Goal: Communication & Community: Answer question/provide support

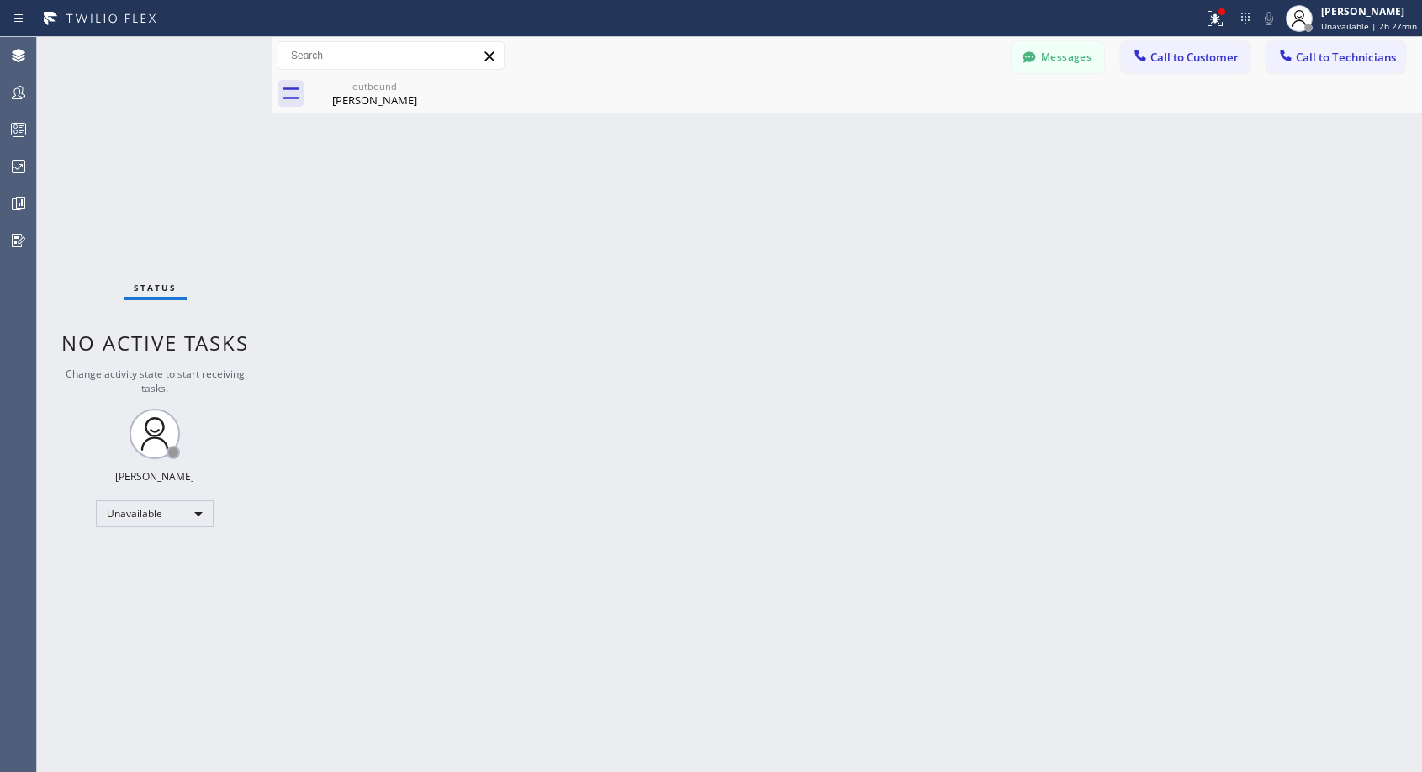
drag, startPoint x: 1204, startPoint y: 54, endPoint x: 1080, endPoint y: 143, distance: 152.4
click at [1205, 53] on span "Call to Customer" at bounding box center [1194, 57] width 88 height 15
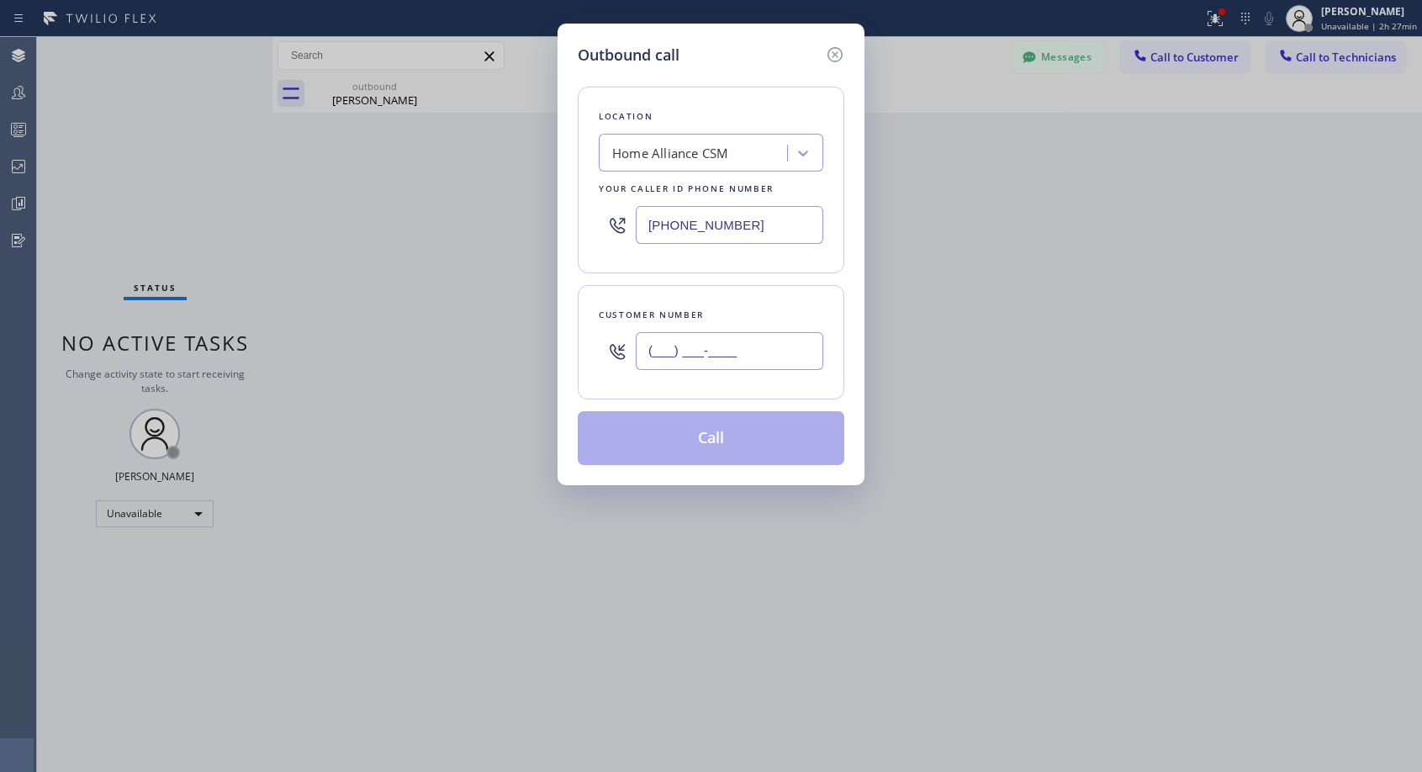
click at [761, 347] on input "(___) ___-____" at bounding box center [729, 351] width 187 height 38
paste input "310) 989-2821"
type input "[PHONE_NUMBER]"
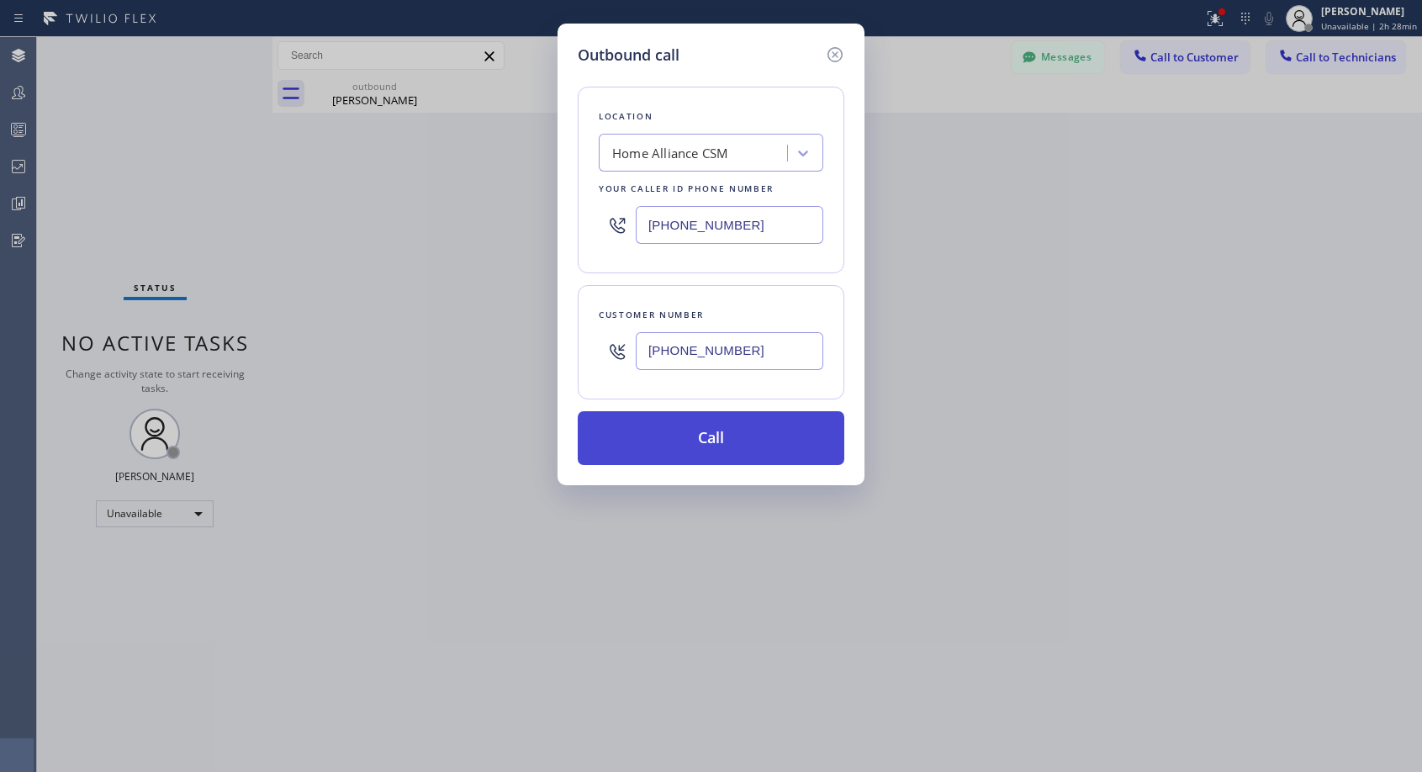
click at [702, 437] on button "Call" at bounding box center [711, 438] width 267 height 54
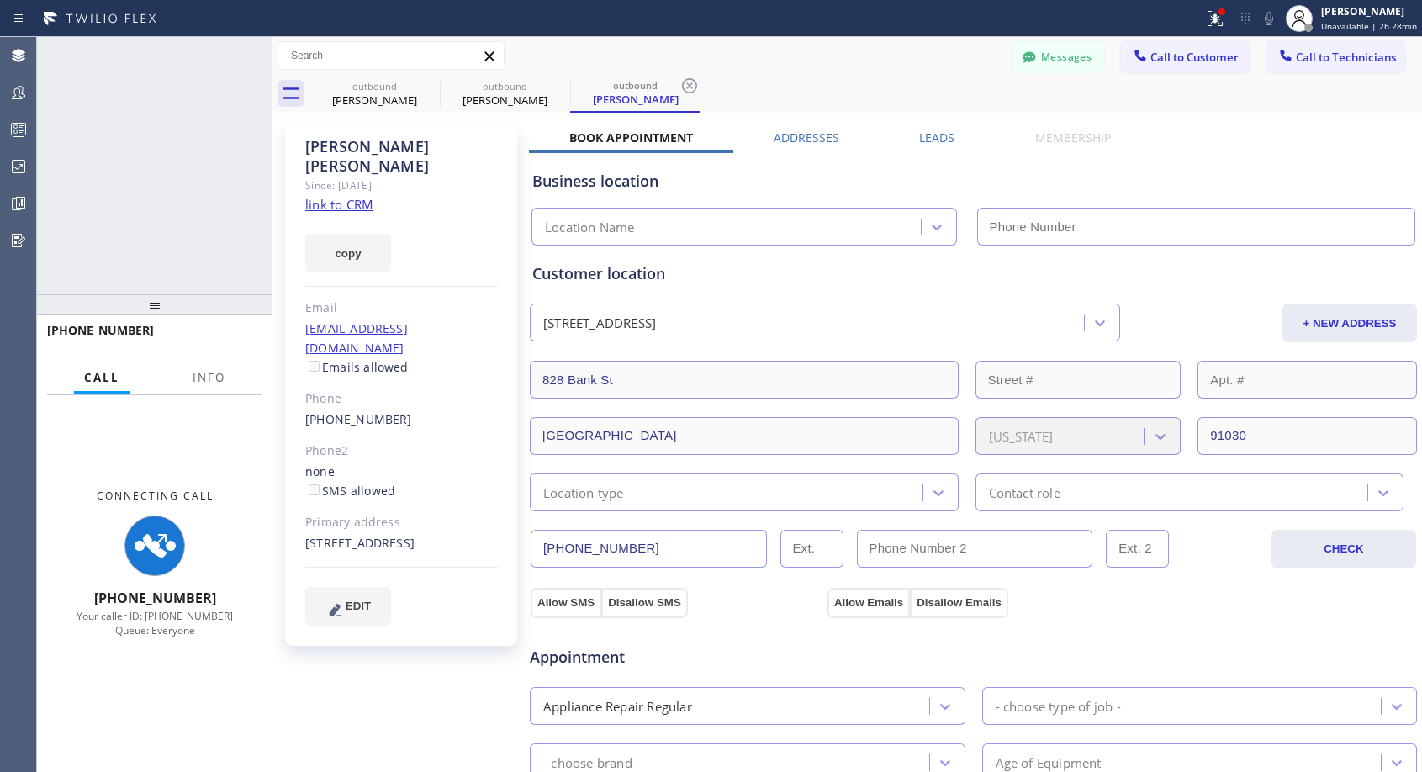
type input "[PHONE_NUMBER]"
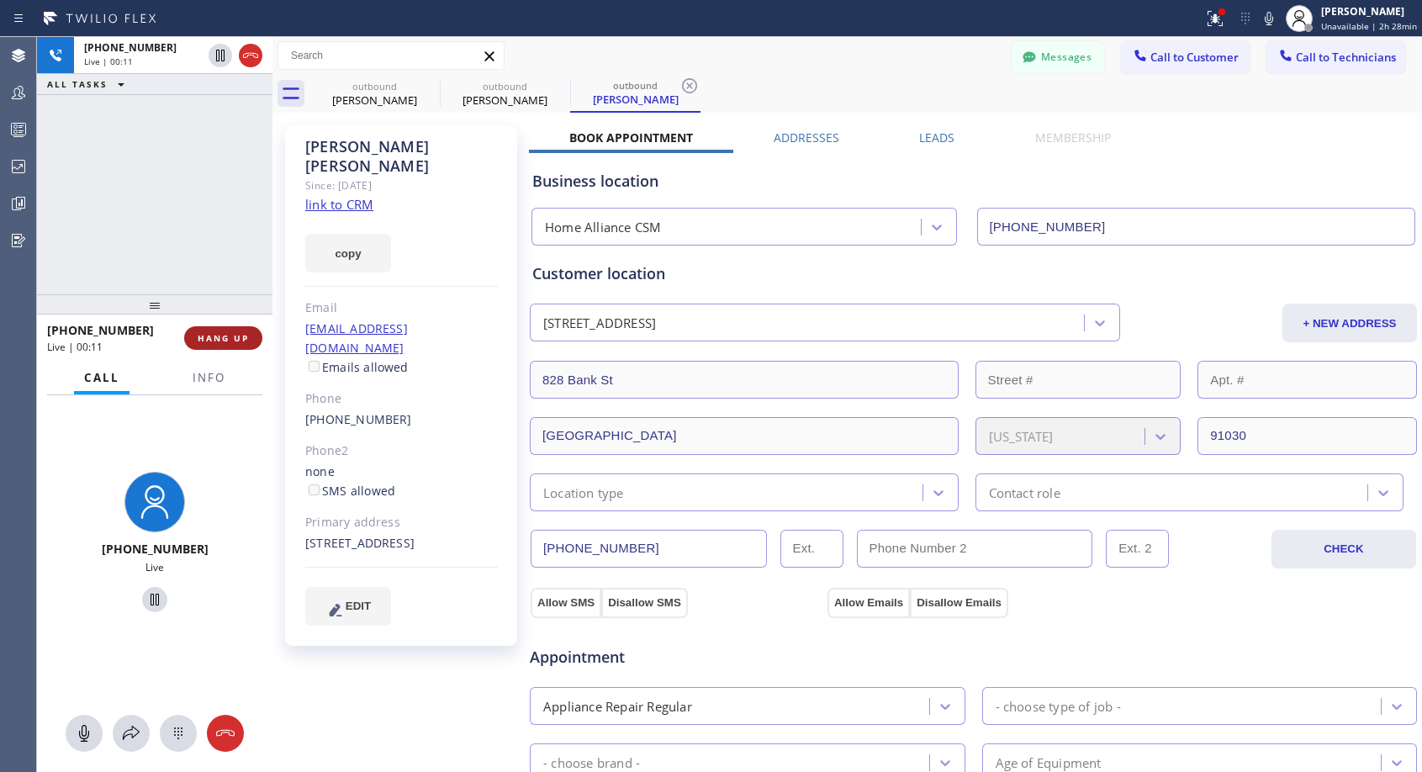
click at [256, 334] on button "HANG UP" at bounding box center [223, 338] width 78 height 24
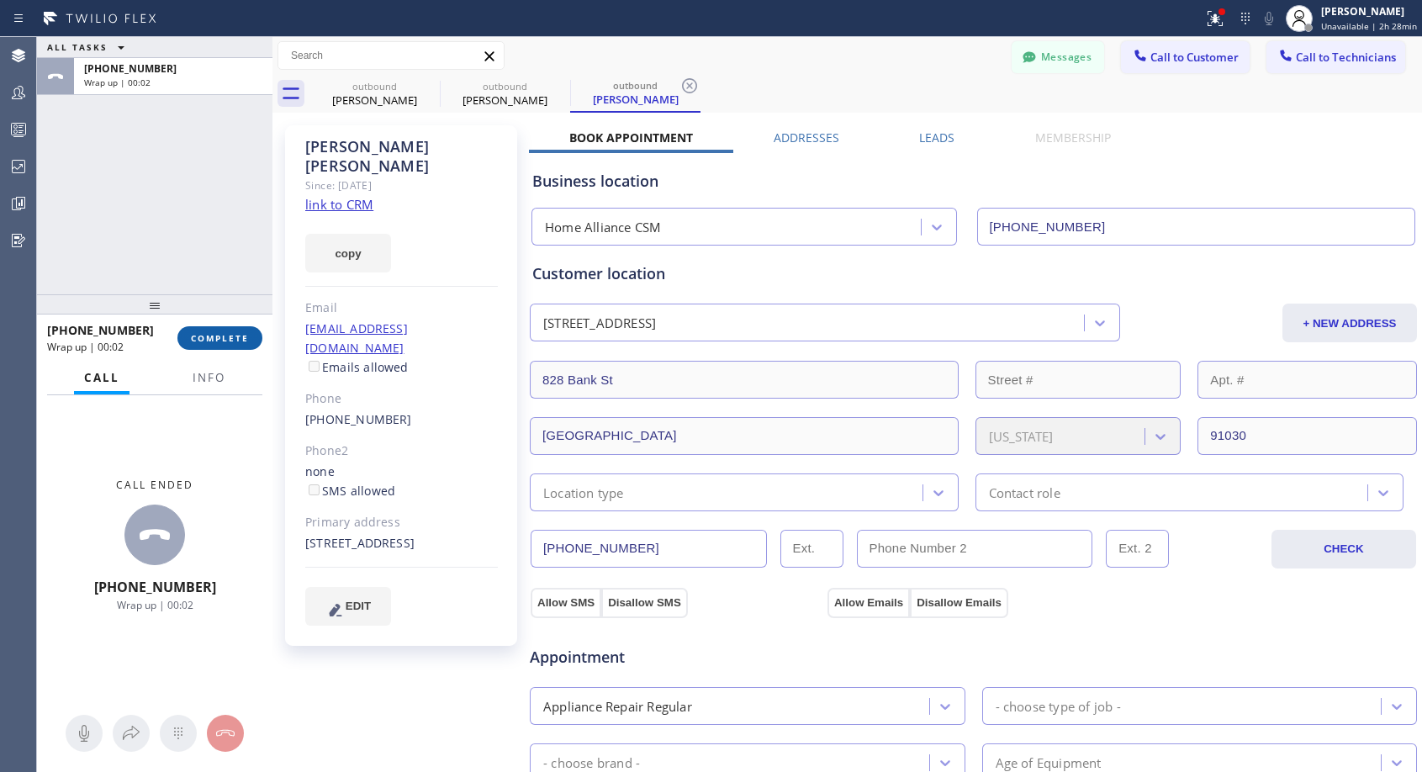
click at [256, 334] on button "COMPLETE" at bounding box center [219, 338] width 85 height 24
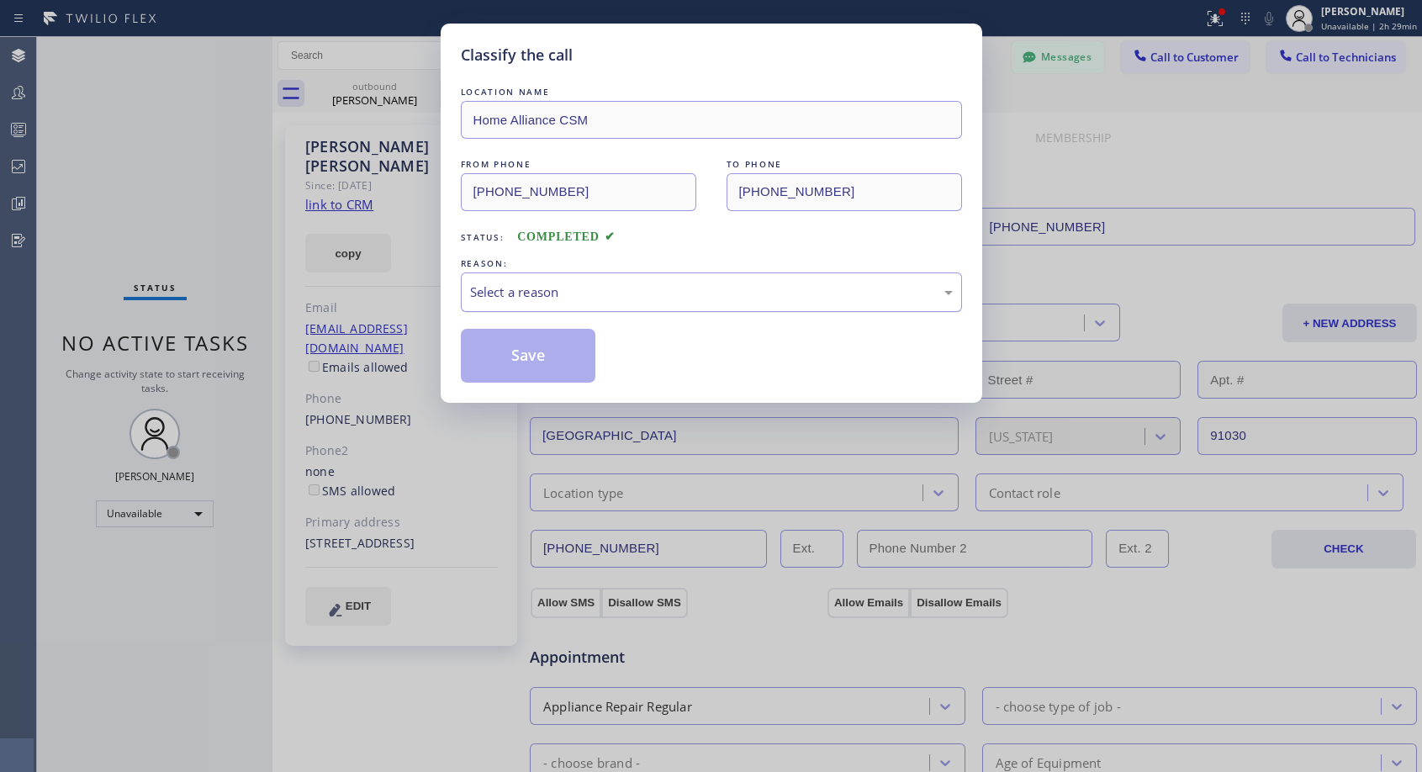
click at [605, 283] on div "Select a reason" at bounding box center [711, 291] width 483 height 19
click at [535, 348] on button "Save" at bounding box center [528, 356] width 135 height 54
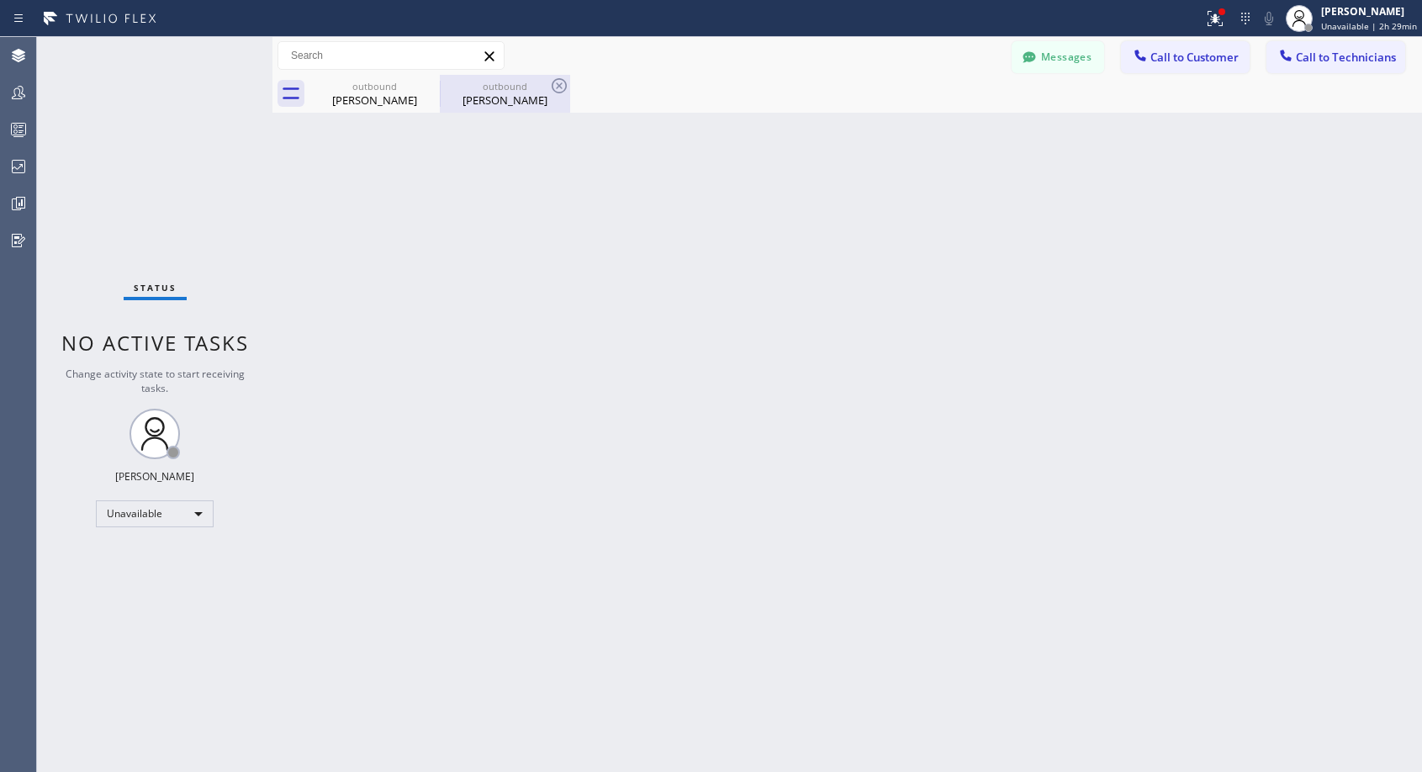
click at [505, 103] on div "[PERSON_NAME]" at bounding box center [504, 99] width 127 height 15
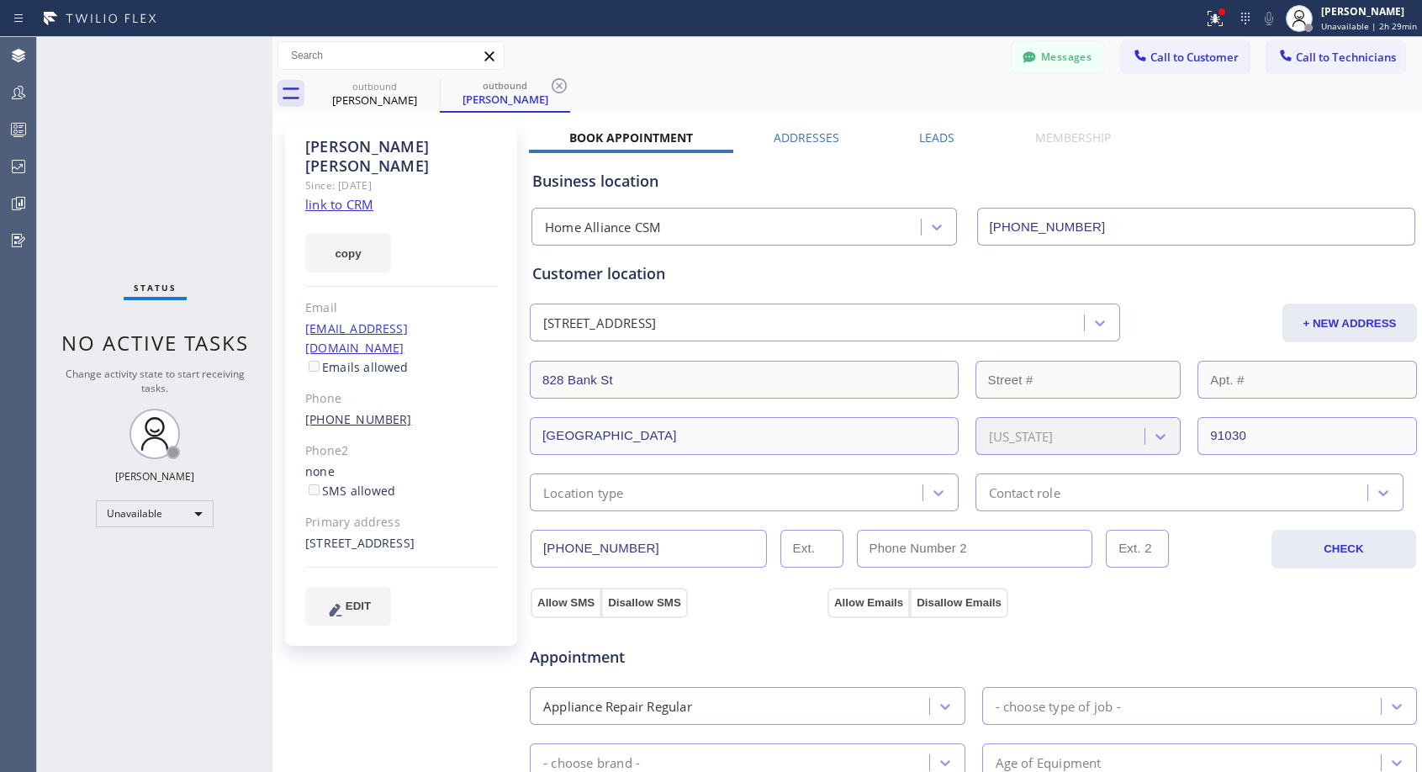
click at [351, 411] on link "[PHONE_NUMBER]" at bounding box center [358, 419] width 107 height 16
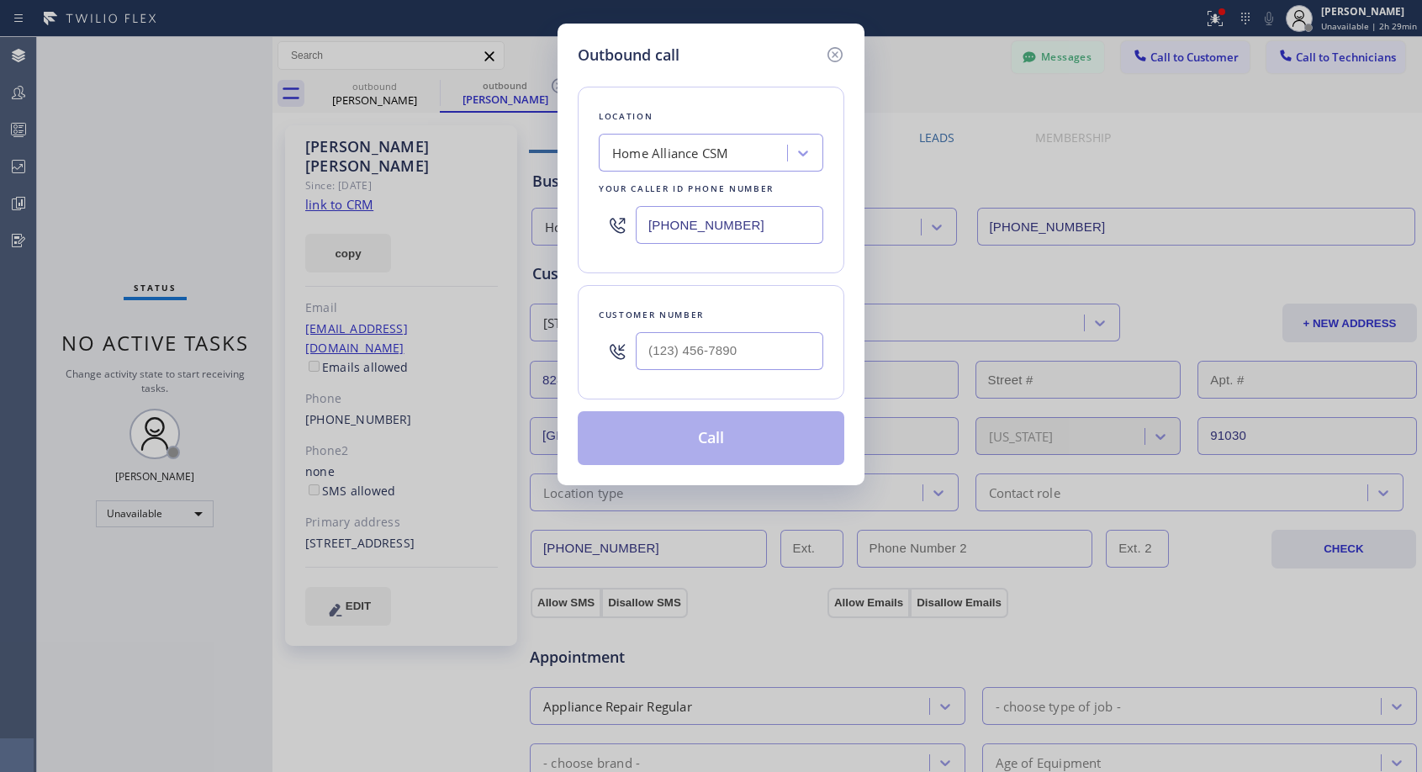
type input "[PHONE_NUMBER]"
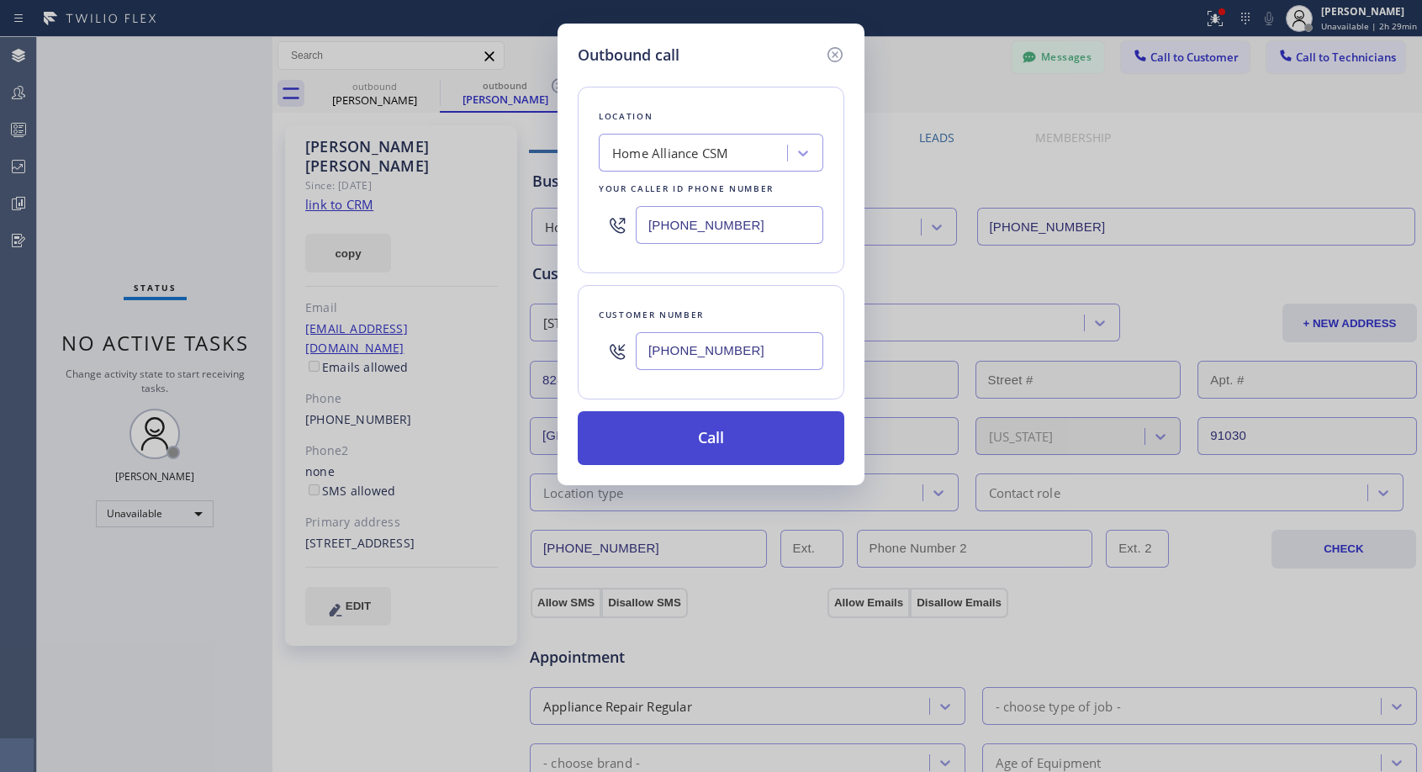
click at [689, 442] on button "Call" at bounding box center [711, 438] width 267 height 54
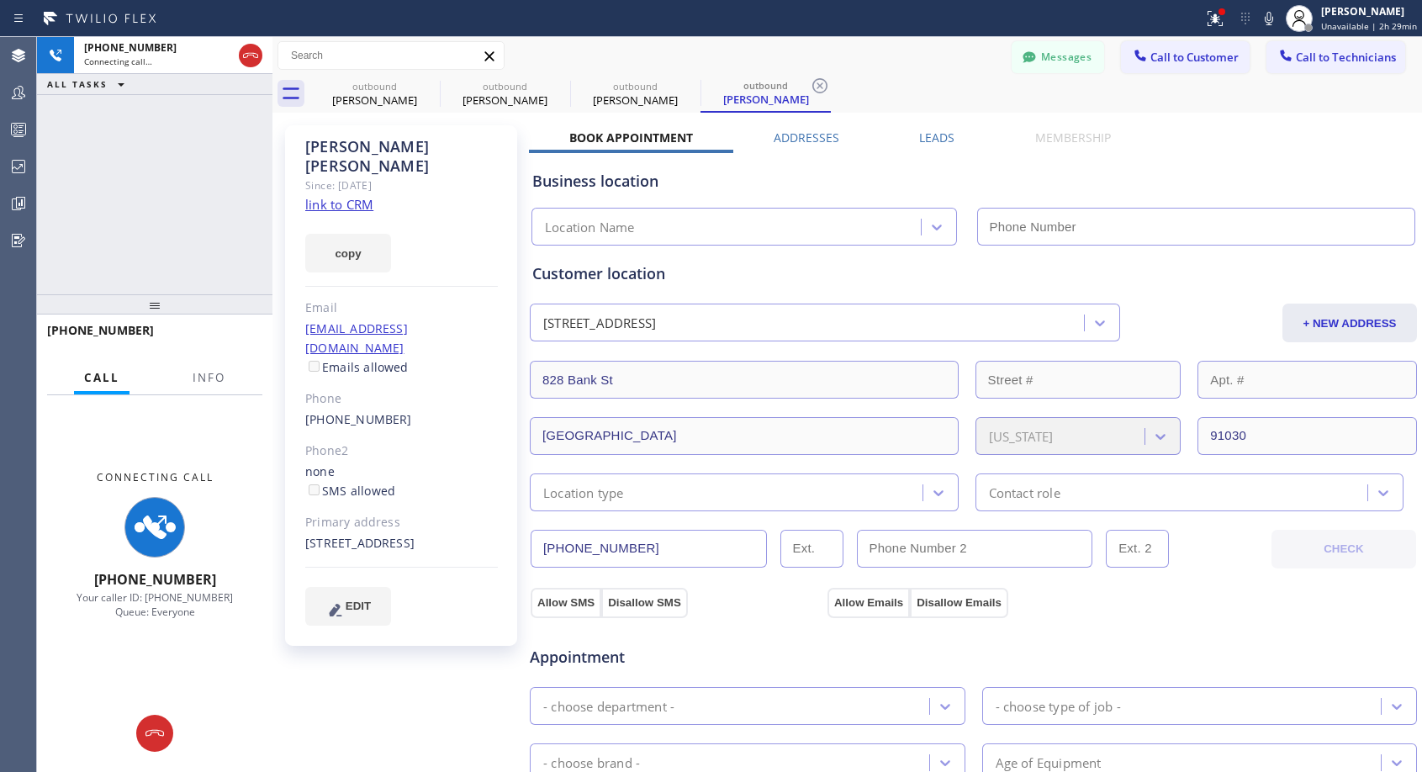
type input "[PHONE_NUMBER]"
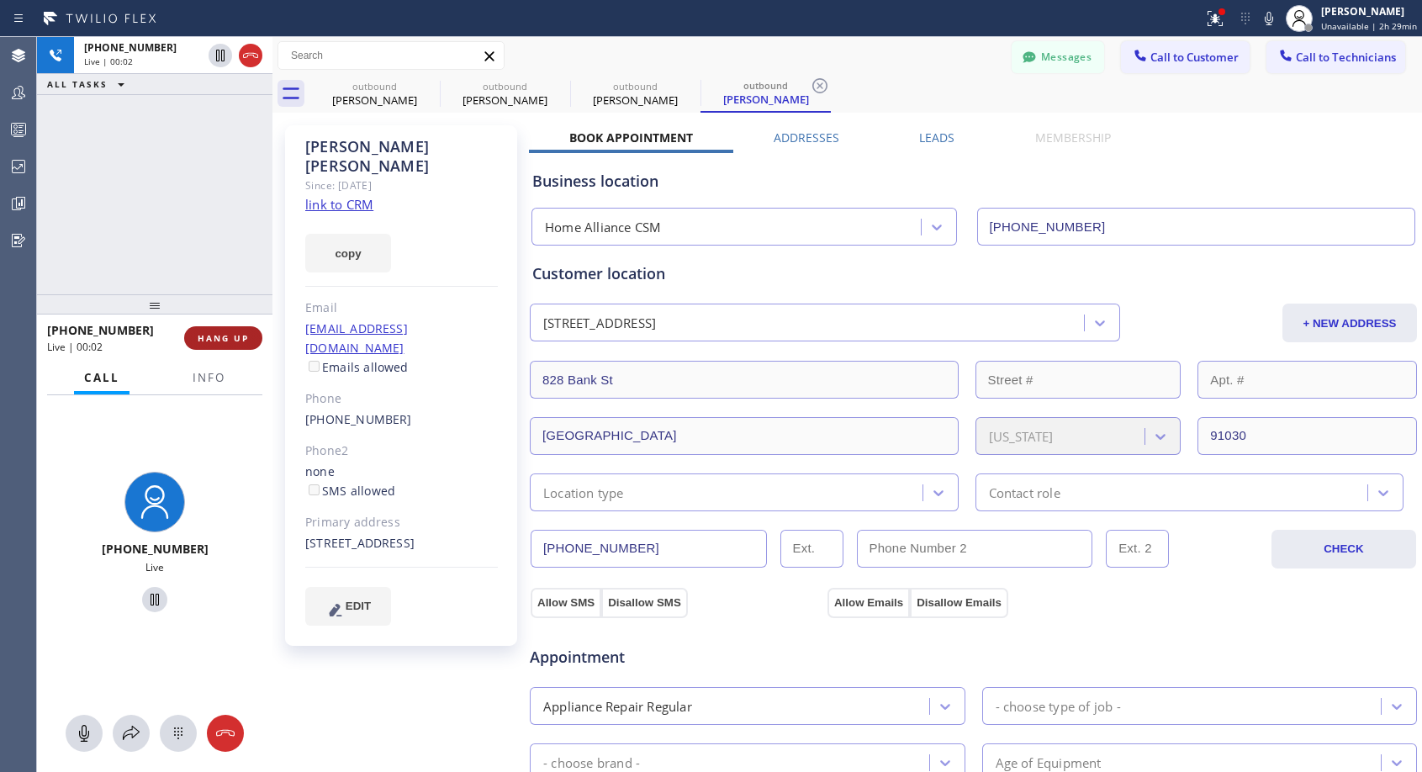
click at [240, 335] on span "HANG UP" at bounding box center [223, 338] width 51 height 12
click at [240, 334] on span "HANG UP" at bounding box center [223, 338] width 51 height 12
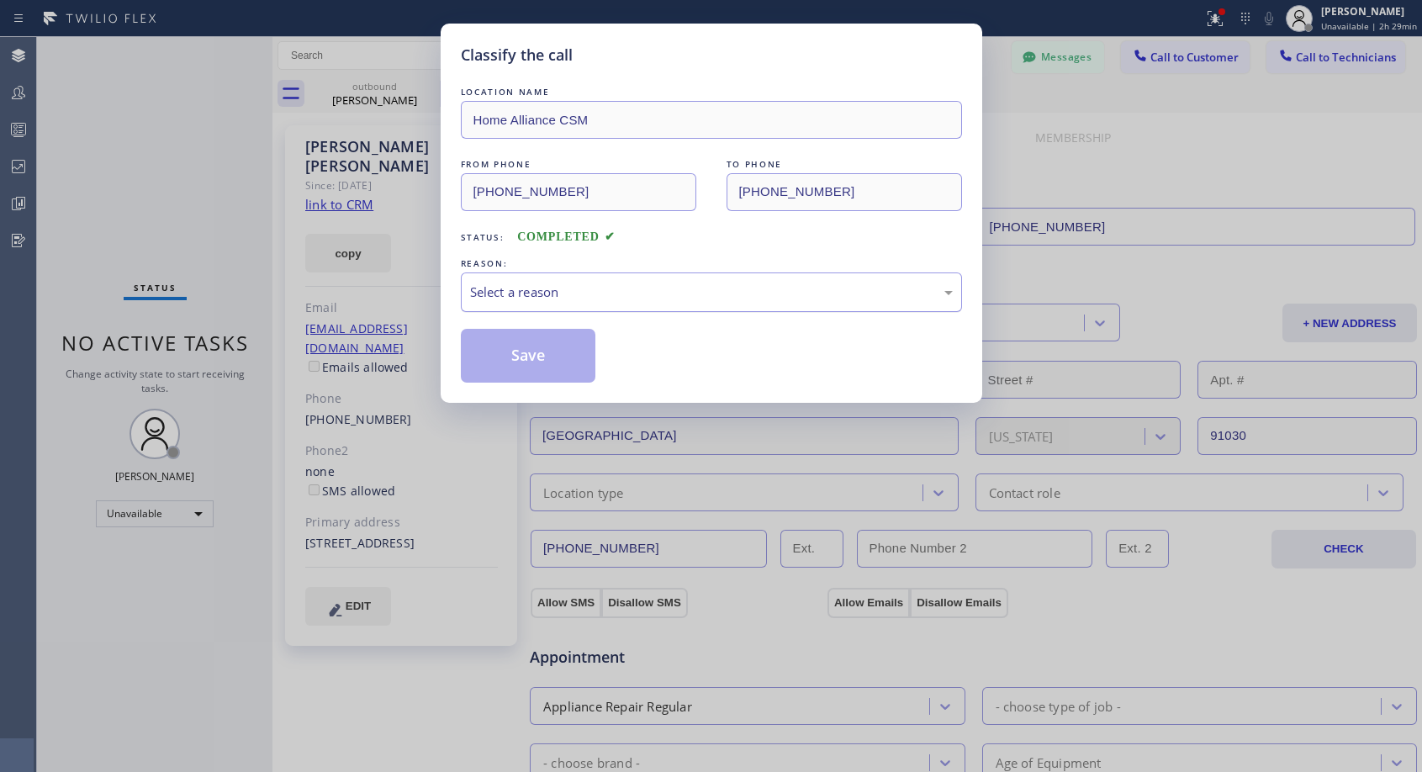
click at [571, 286] on div "Select a reason" at bounding box center [711, 291] width 483 height 19
click at [533, 349] on button "Save" at bounding box center [528, 356] width 135 height 54
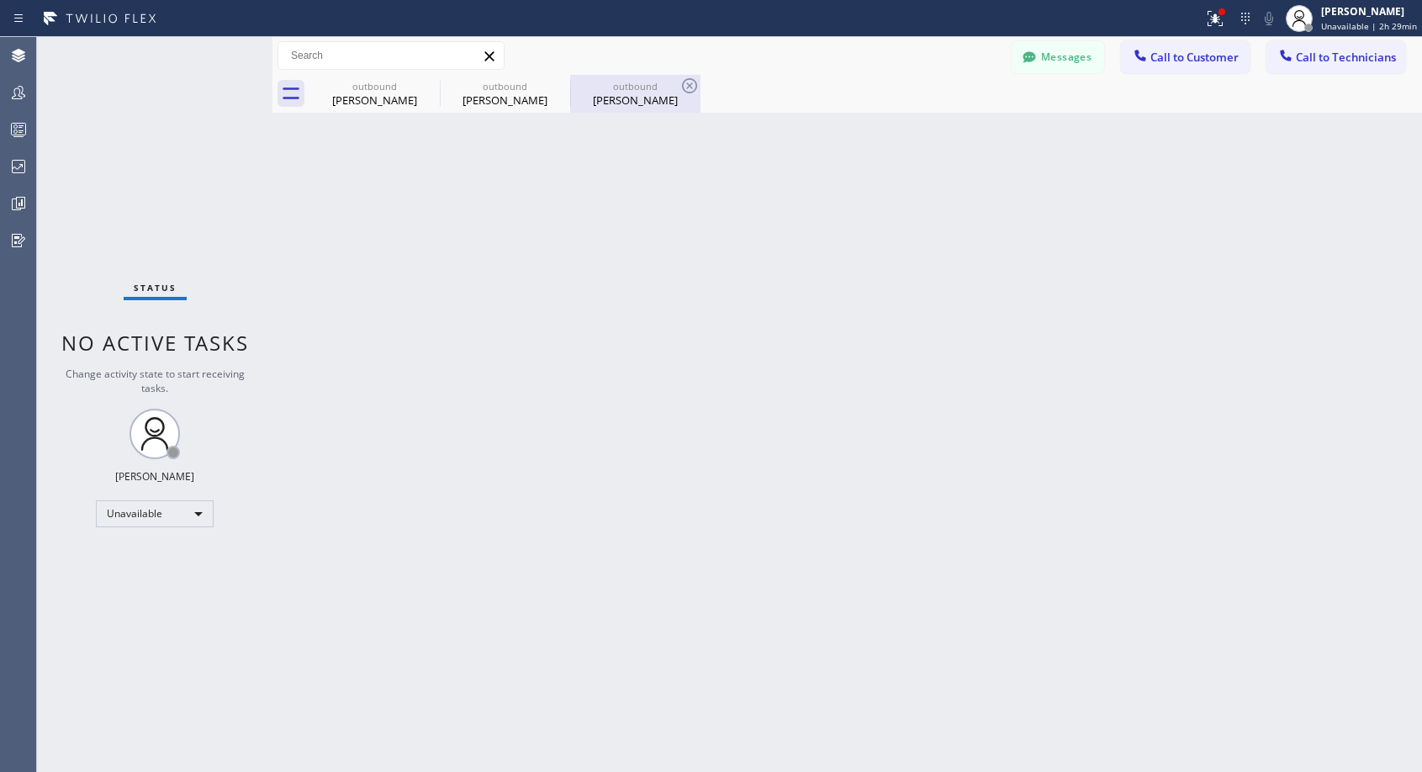
click at [609, 103] on div "[PERSON_NAME]" at bounding box center [635, 99] width 127 height 15
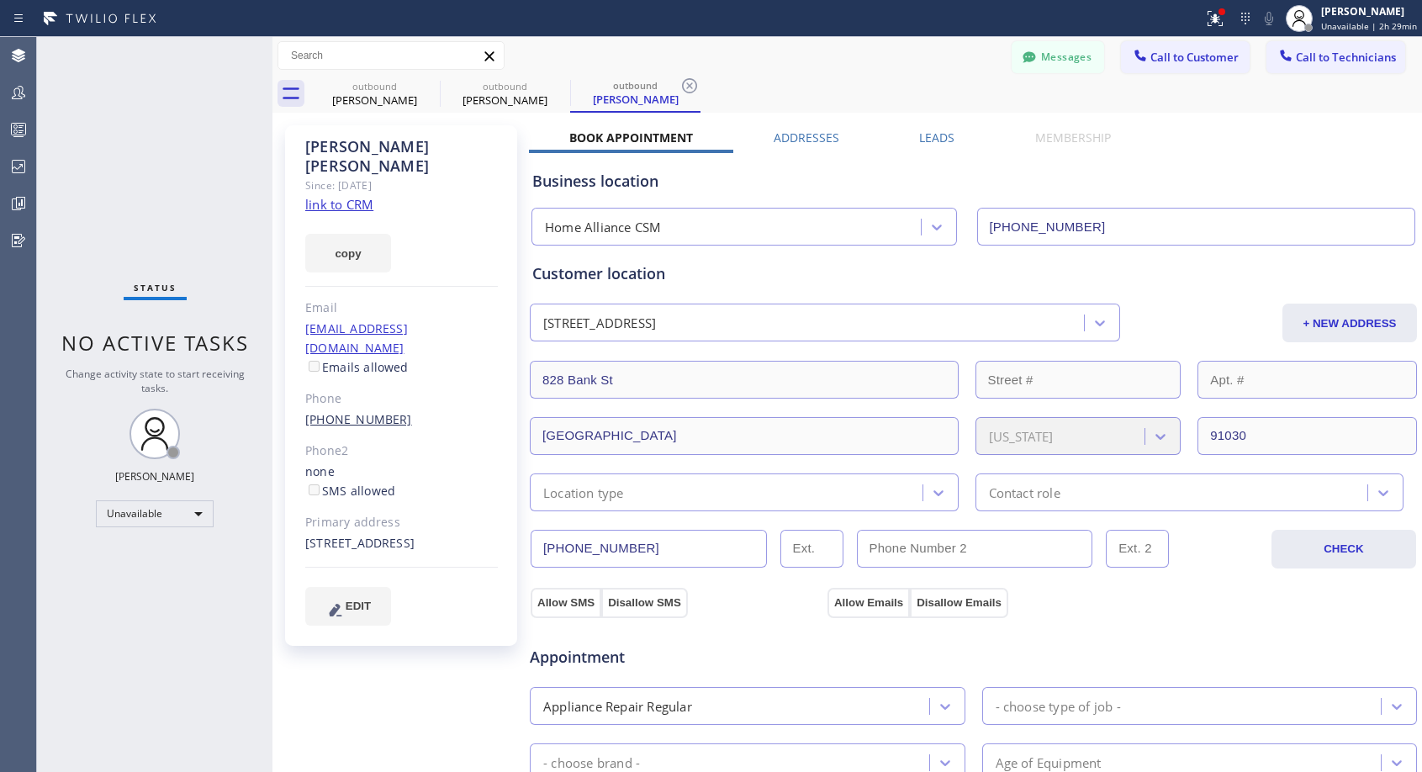
click at [360, 411] on link "[PHONE_NUMBER]" at bounding box center [358, 419] width 107 height 16
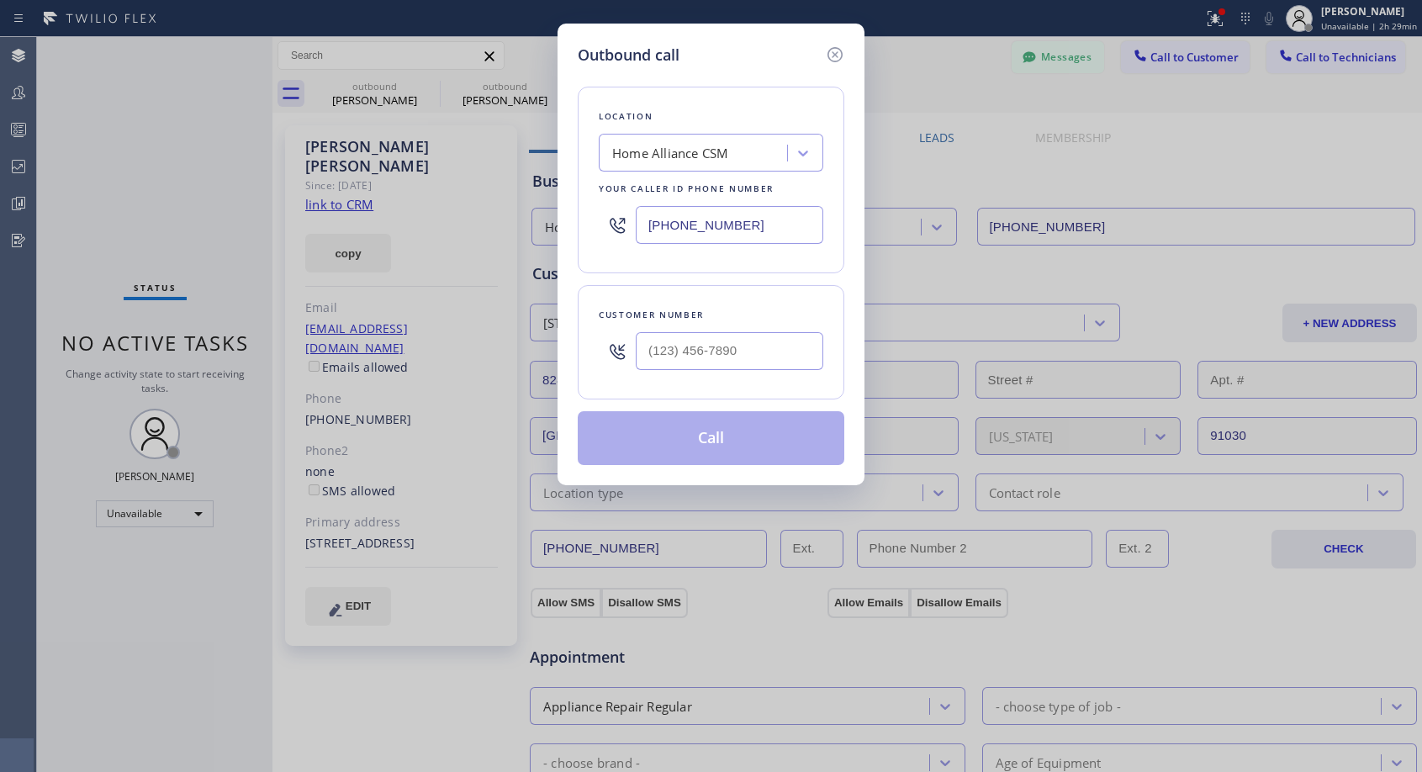
type input "[PHONE_NUMBER]"
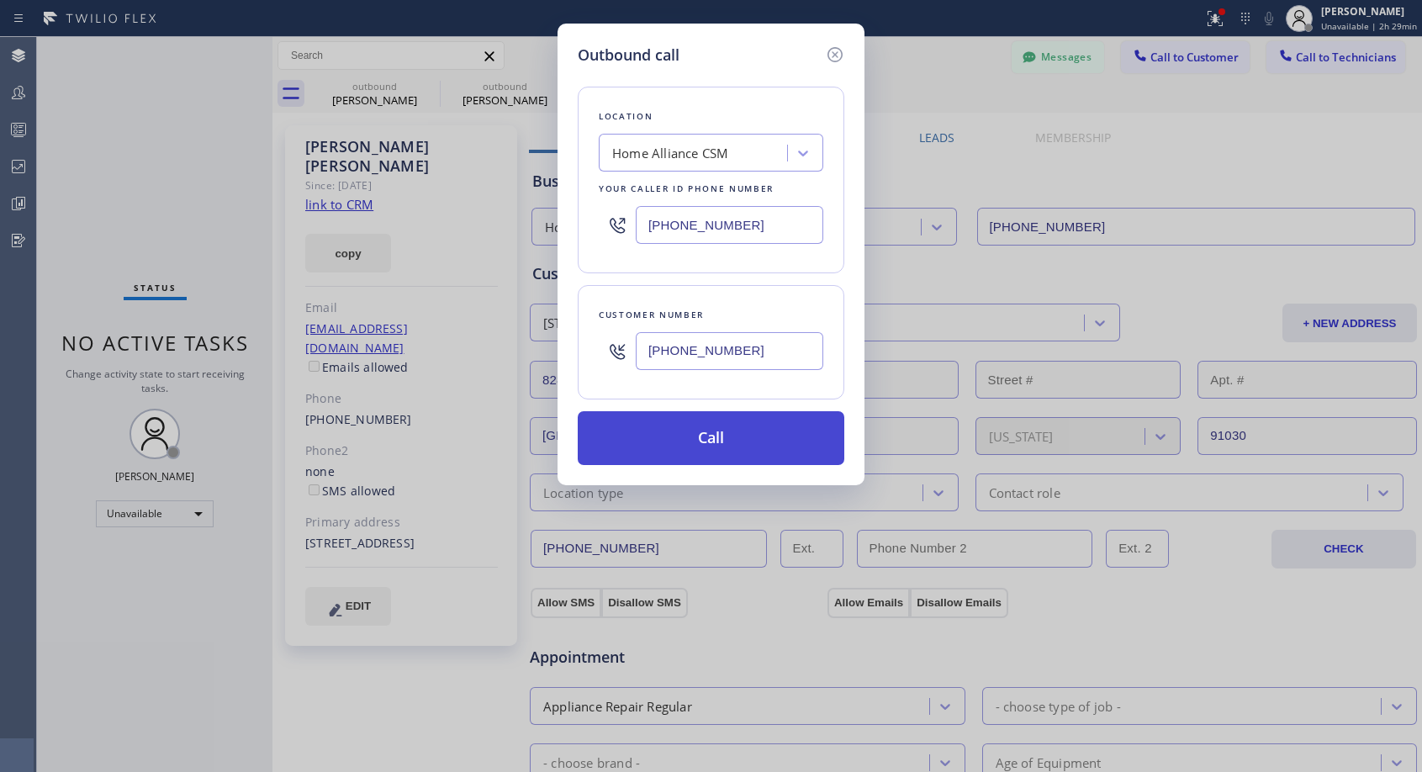
click at [717, 442] on button "Call" at bounding box center [711, 438] width 267 height 54
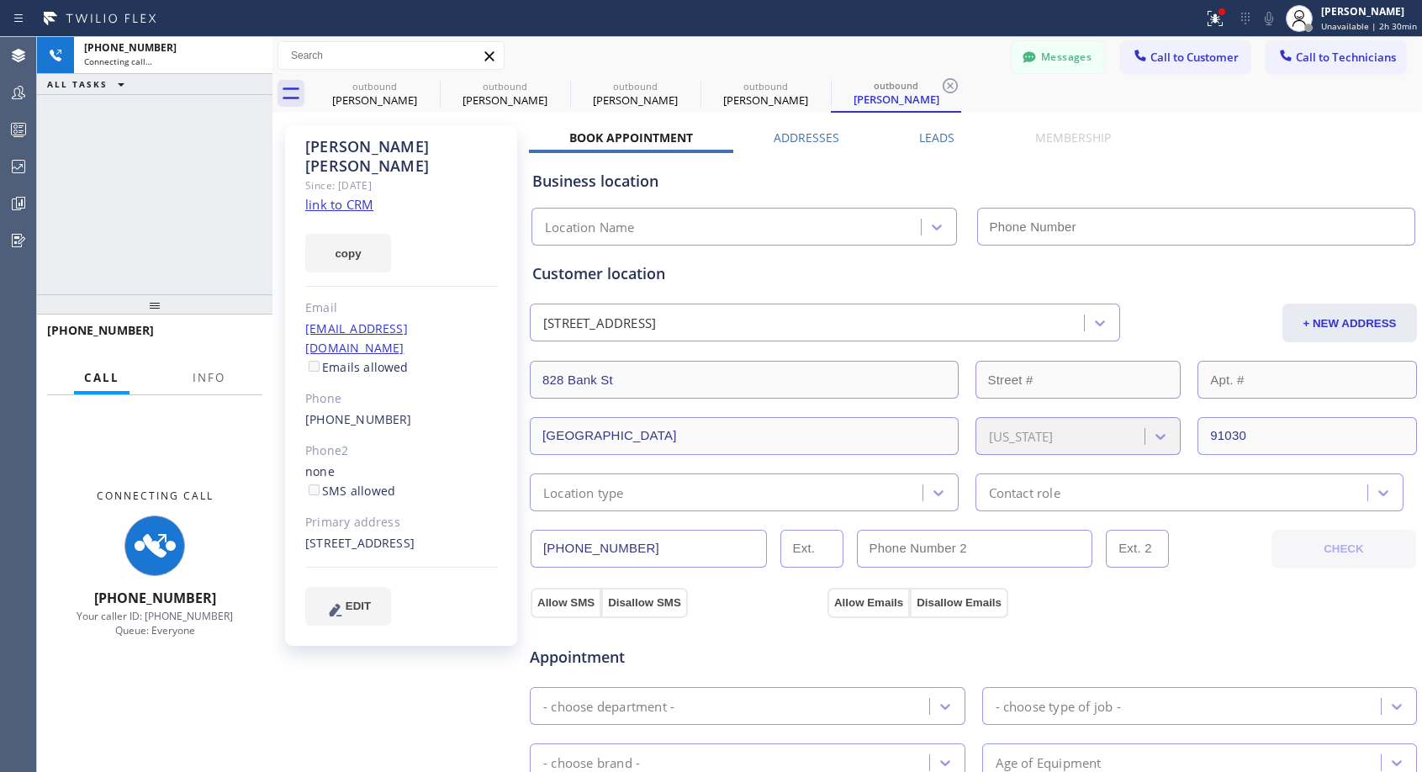
type input "[PHONE_NUMBER]"
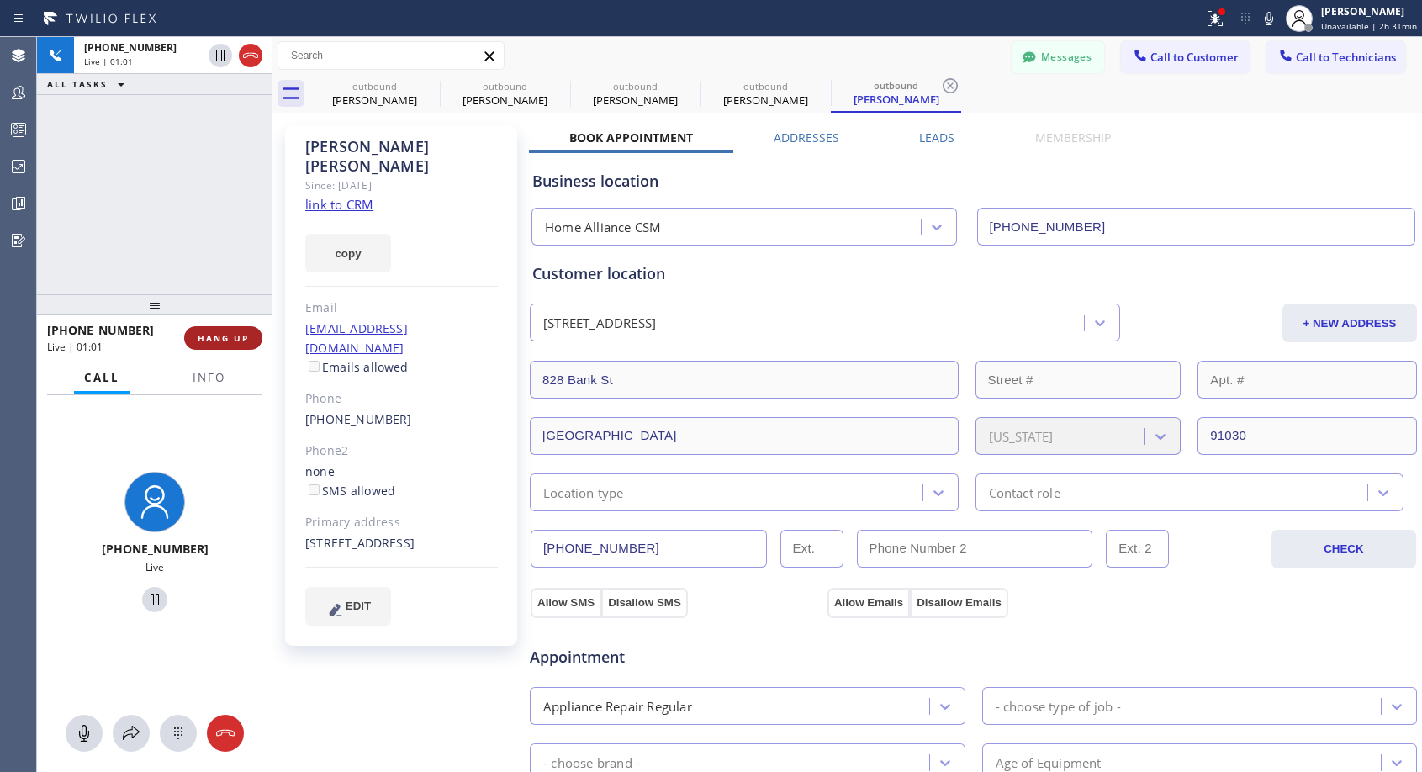
click at [209, 333] on span "HANG UP" at bounding box center [223, 338] width 51 height 12
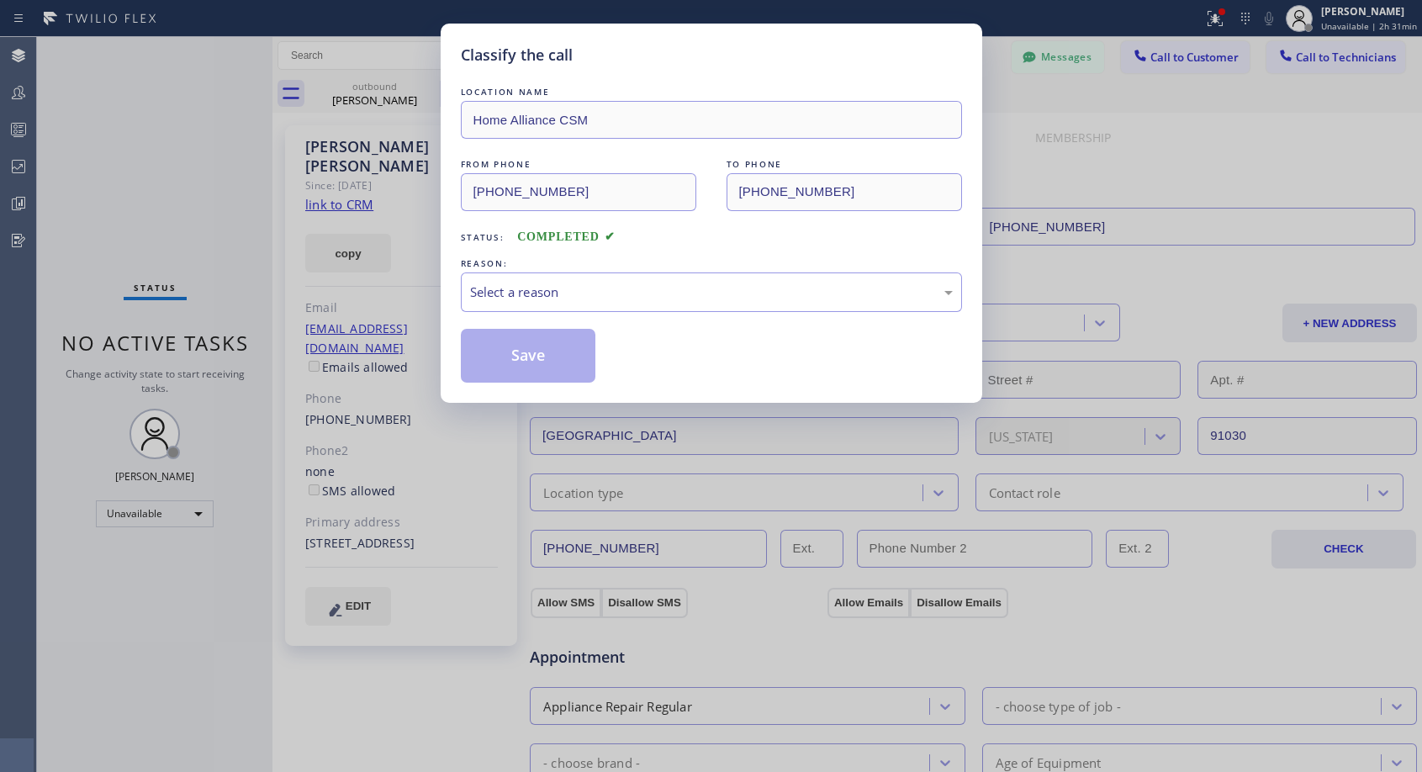
click at [602, 285] on div "Select a reason" at bounding box center [711, 291] width 483 height 19
click at [548, 352] on button "Save" at bounding box center [528, 356] width 135 height 54
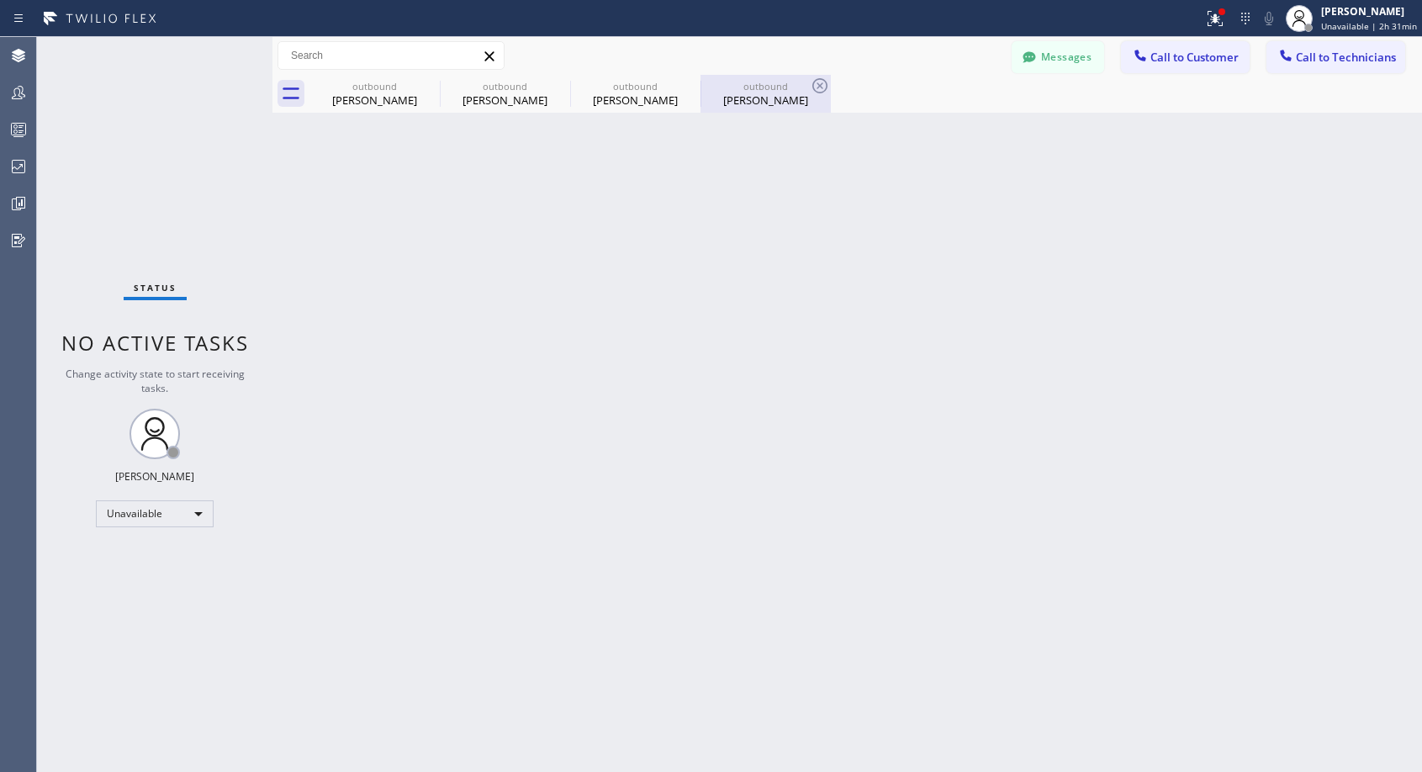
drag, startPoint x: 772, startPoint y: 97, endPoint x: 766, endPoint y: 104, distance: 9.6
click at [772, 97] on div "[PERSON_NAME]" at bounding box center [765, 99] width 127 height 15
